Goal: Transaction & Acquisition: Subscribe to service/newsletter

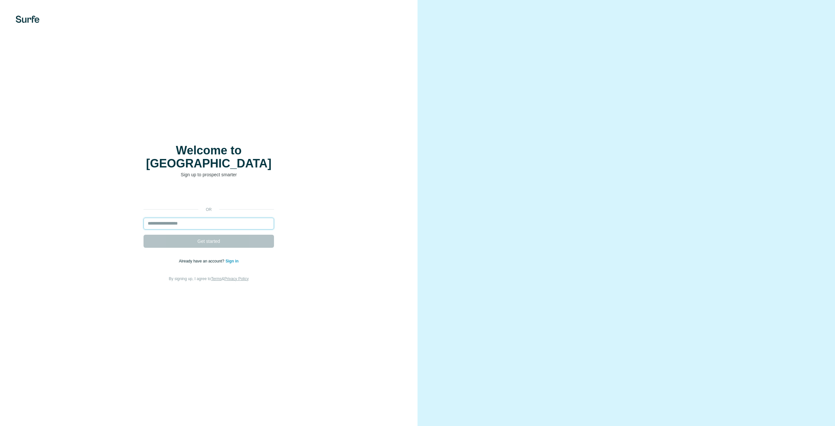
click at [167, 218] on input "email" at bounding box center [208, 224] width 130 height 12
type input "**********"
click at [209, 238] on span "Get started" at bounding box center [208, 241] width 23 height 7
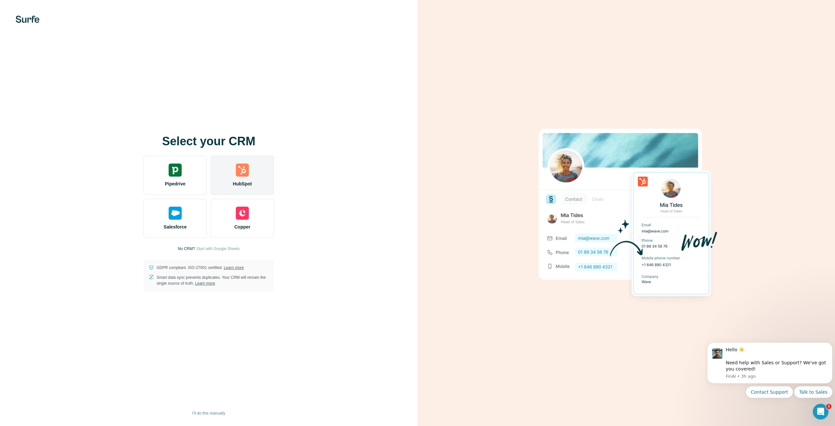
click at [242, 174] on img at bounding box center [242, 169] width 13 height 13
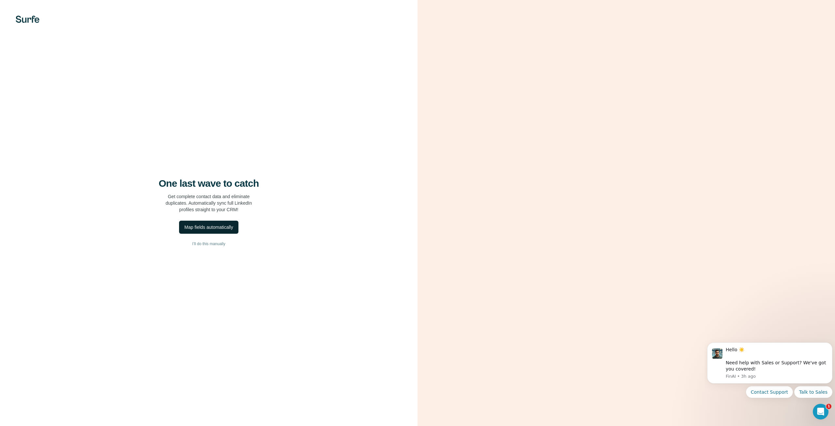
click at [203, 226] on div "Map fields automatically" at bounding box center [208, 227] width 49 height 7
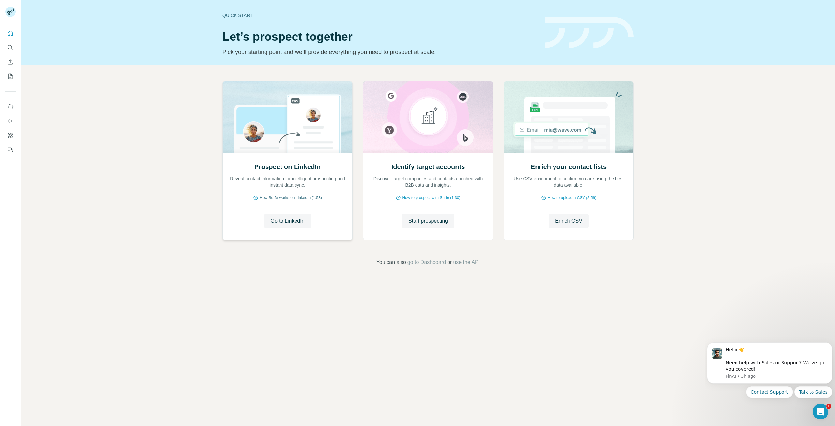
click at [286, 197] on span "How Surfe works on LinkedIn (1:58)" at bounding box center [291, 198] width 62 height 6
